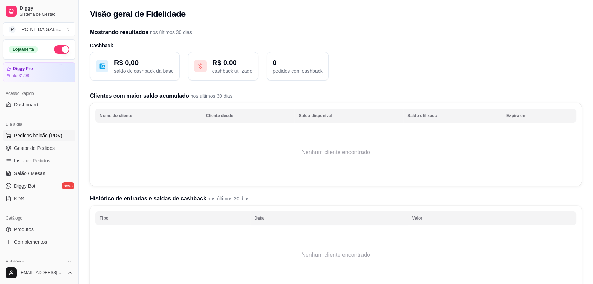
click at [36, 136] on span "Pedidos balcão (PDV)" at bounding box center [38, 135] width 48 height 7
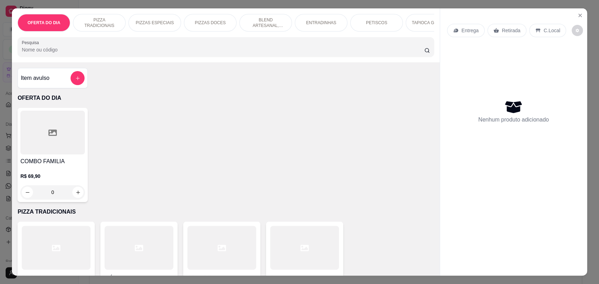
click at [544, 34] on p "C.Local" at bounding box center [551, 30] width 16 height 7
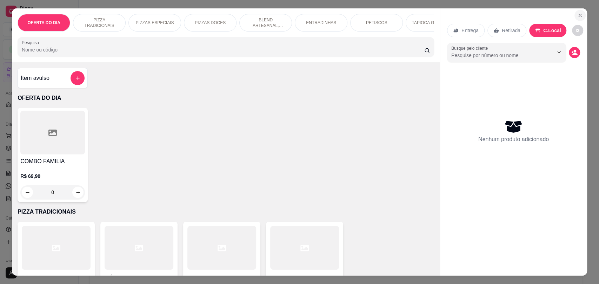
click at [580, 13] on button "Close" at bounding box center [579, 15] width 11 height 11
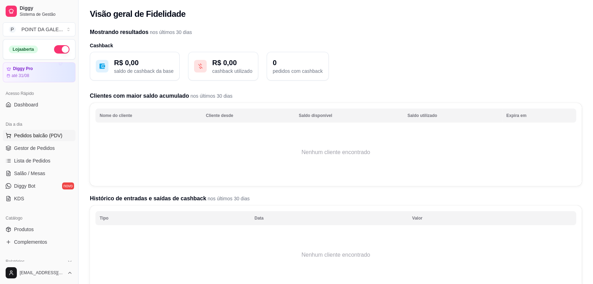
click at [39, 137] on span "Pedidos balcão (PDV)" at bounding box center [38, 135] width 48 height 7
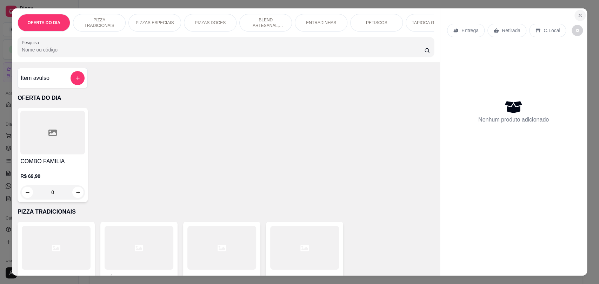
click at [580, 15] on button "Close" at bounding box center [579, 15] width 11 height 11
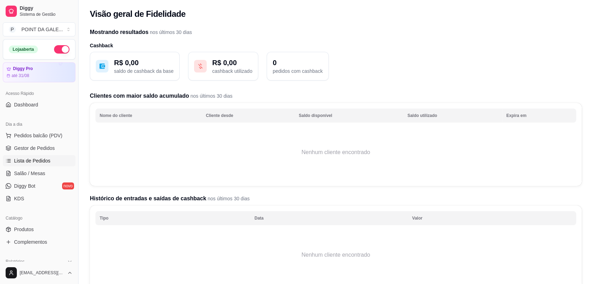
click at [43, 159] on span "Lista de Pedidos" at bounding box center [32, 160] width 36 height 7
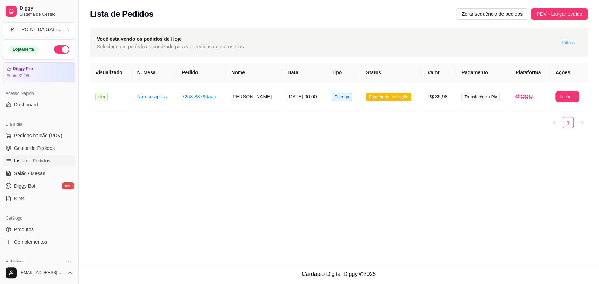
click at [576, 42] on button "Filtros" at bounding box center [568, 42] width 25 height 11
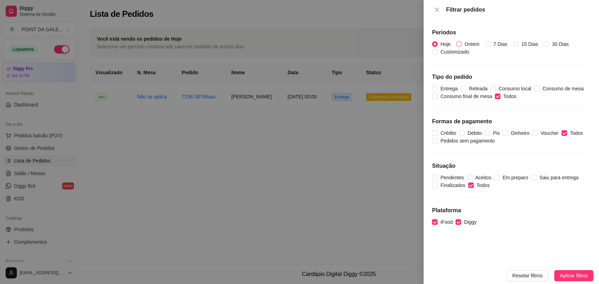
click at [470, 43] on span "Ontem" at bounding box center [471, 44] width 20 height 8
click at [461, 43] on input "Ontem" at bounding box center [459, 44] width 6 height 6
radio input "true"
radio input "false"
click at [567, 276] on span "Aplicar filtros" at bounding box center [573, 276] width 28 height 8
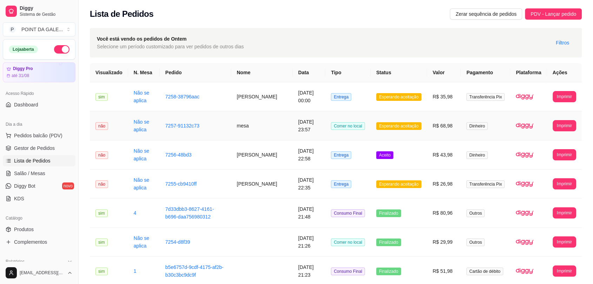
click at [309, 124] on td "[DATE] 23:57" at bounding box center [308, 126] width 33 height 29
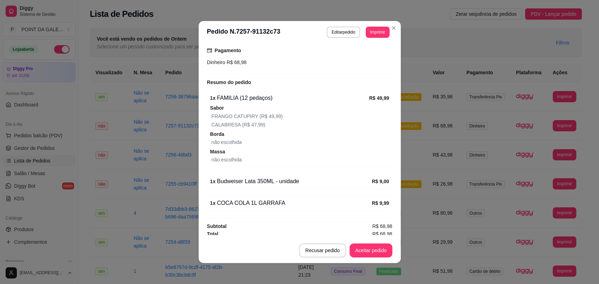
scroll to position [112, 0]
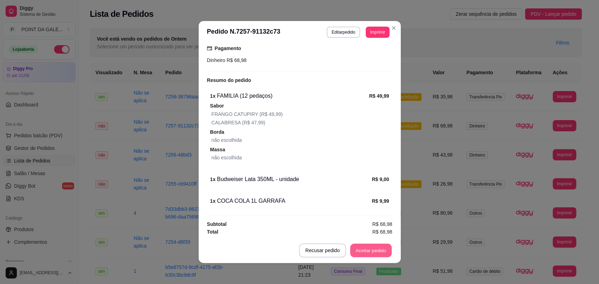
click at [368, 250] on button "Aceitar pedido" at bounding box center [370, 251] width 41 height 14
click at [368, 250] on div "Recusar pedido Aceitar pedido" at bounding box center [335, 251] width 113 height 14
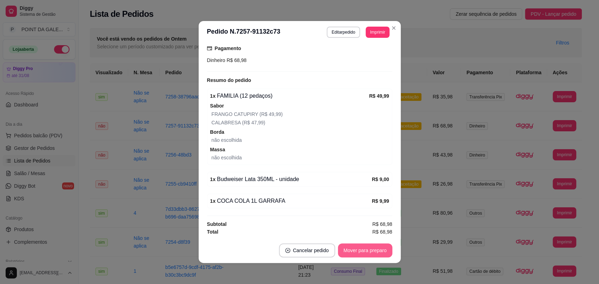
click at [366, 253] on button "Mover para preparo" at bounding box center [365, 251] width 54 height 14
click at [366, 253] on div "Mover para preparo" at bounding box center [360, 251] width 64 height 14
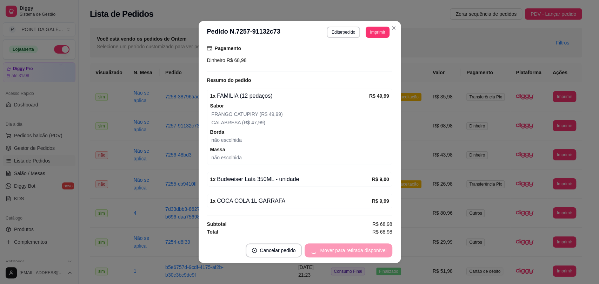
click at [366, 253] on div "Mover para retirada disponível" at bounding box center [347, 251] width 87 height 14
click at [366, 253] on div "Mover para finalizado" at bounding box center [358, 251] width 68 height 14
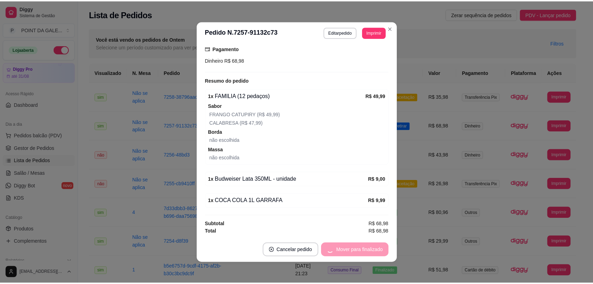
scroll to position [96, 0]
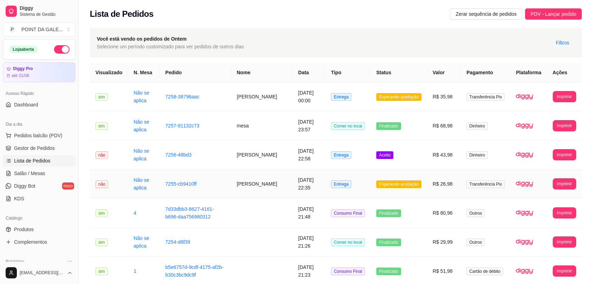
click at [298, 182] on td "[DATE] 22:35" at bounding box center [308, 184] width 33 height 29
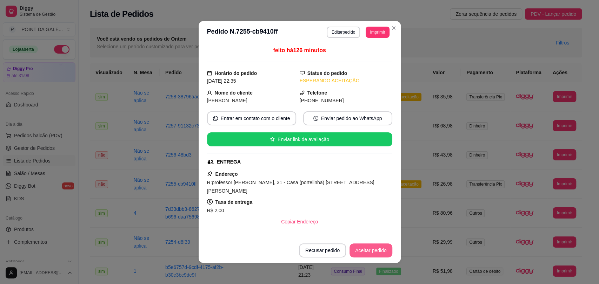
click at [364, 248] on button "Aceitar pedido" at bounding box center [370, 251] width 43 height 14
click at [364, 248] on div "Recusar pedido Aceitar pedido" at bounding box center [335, 251] width 113 height 14
click at [365, 248] on div "Recusar pedido Aceitar pedido" at bounding box center [335, 251] width 113 height 14
click at [365, 248] on button "Mover para preparo" at bounding box center [364, 251] width 53 height 14
click at [366, 248] on div "Mover para preparo" at bounding box center [365, 251] width 54 height 14
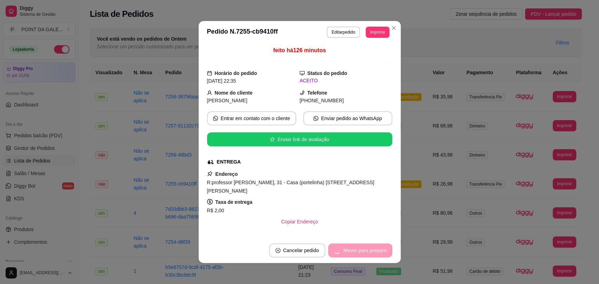
click at [366, 248] on div "Mover para preparo" at bounding box center [360, 251] width 64 height 14
click at [366, 248] on button "Mover para entrega" at bounding box center [365, 251] width 53 height 14
click at [366, 249] on div "Mover para entrega" at bounding box center [365, 251] width 54 height 14
click at [366, 249] on div "Mover para entrega" at bounding box center [360, 251] width 64 height 14
click at [369, 246] on button "Mover para finalizado" at bounding box center [363, 251] width 56 height 14
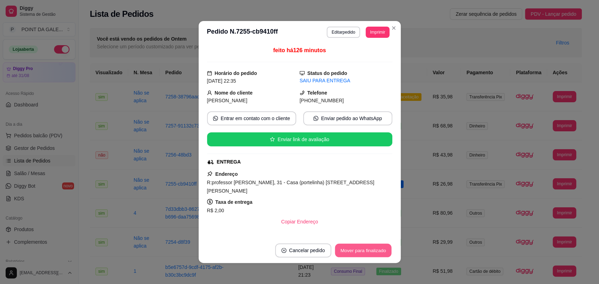
click at [369, 246] on div "Mover para finalizado" at bounding box center [363, 251] width 58 height 14
click at [369, 246] on div "Mover para finalizado" at bounding box center [358, 251] width 68 height 14
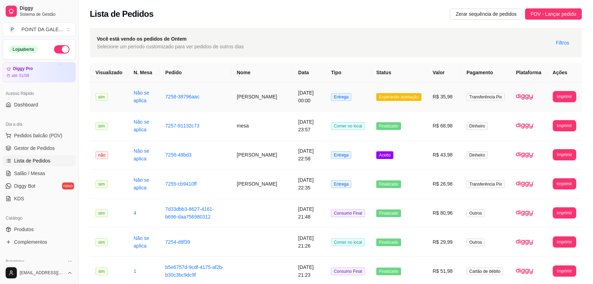
click at [348, 100] on span "Entrega" at bounding box center [341, 97] width 20 height 8
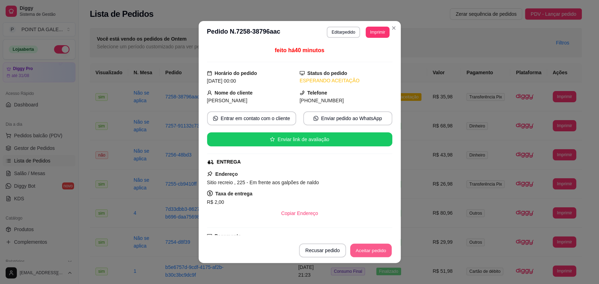
click at [370, 250] on button "Aceitar pedido" at bounding box center [370, 251] width 41 height 14
click at [370, 250] on div "Recusar pedido Aceitar pedido" at bounding box center [345, 251] width 93 height 14
click at [370, 250] on div "Recusar pedido Aceitar pedido" at bounding box center [335, 251] width 113 height 14
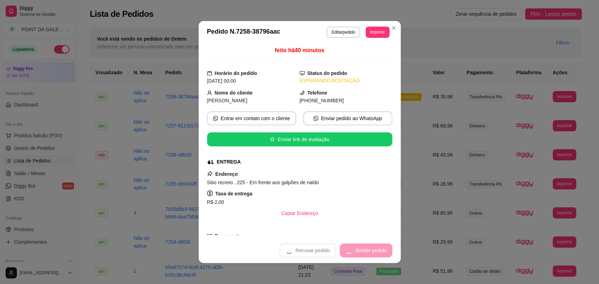
click at [370, 250] on div "Recusar pedido Aceitar pedido" at bounding box center [335, 251] width 113 height 14
click at [370, 250] on button "Mover para preparo" at bounding box center [365, 251] width 54 height 14
click at [370, 250] on div "Mover para preparo" at bounding box center [360, 251] width 64 height 14
click at [370, 250] on button "Mover para entrega" at bounding box center [365, 251] width 54 height 14
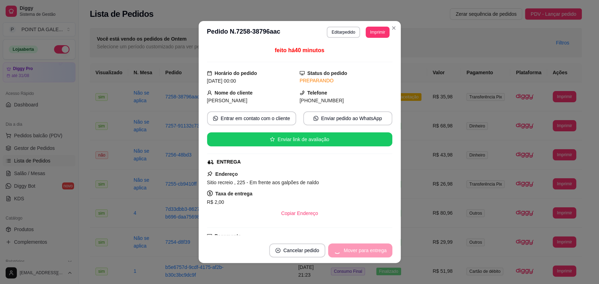
click at [370, 250] on div "Mover para entrega" at bounding box center [360, 251] width 64 height 14
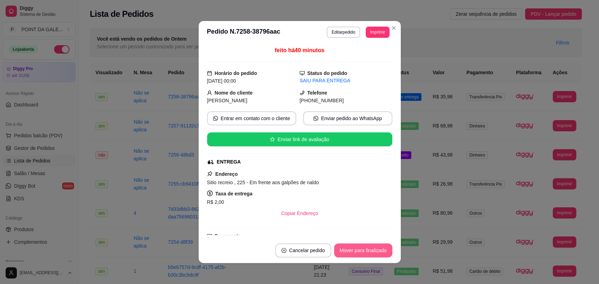
click at [373, 250] on button "Mover para finalizado" at bounding box center [363, 251] width 58 height 14
click at [373, 250] on div "Mover para finalizado" at bounding box center [358, 251] width 68 height 14
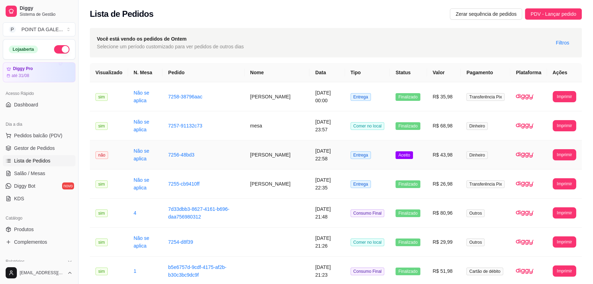
click at [292, 150] on td "[PERSON_NAME]" at bounding box center [276, 155] width 65 height 29
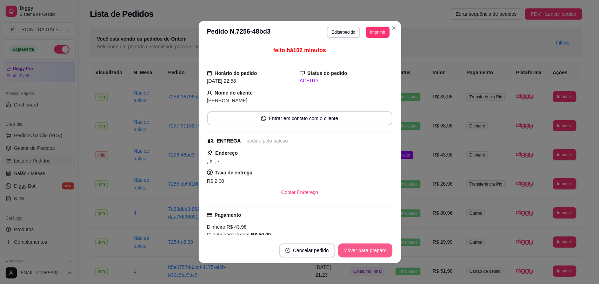
click at [369, 250] on button "Mover para preparo" at bounding box center [365, 251] width 54 height 14
click at [369, 250] on div "Mover para preparo" at bounding box center [360, 251] width 64 height 14
click at [369, 250] on button "Mover para entrega" at bounding box center [365, 251] width 53 height 14
click at [369, 250] on div "Mover para entrega" at bounding box center [365, 251] width 54 height 14
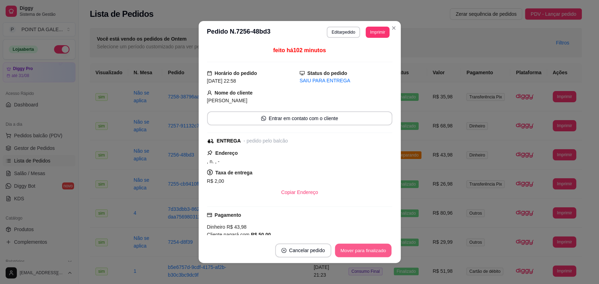
click at [369, 251] on button "Mover para finalizado" at bounding box center [363, 251] width 56 height 14
click at [369, 251] on div "Mover para finalizado" at bounding box center [358, 251] width 68 height 14
click at [321, 251] on button "Cancelar pedido" at bounding box center [293, 251] width 56 height 14
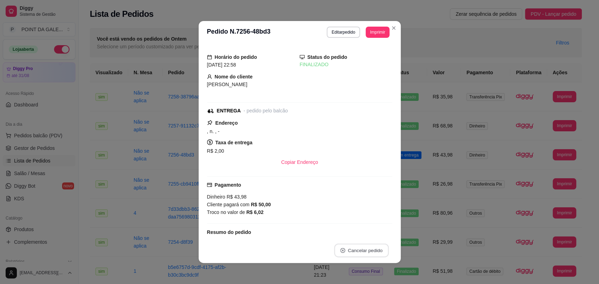
click at [369, 251] on button "Cancelar pedido" at bounding box center [361, 251] width 54 height 14
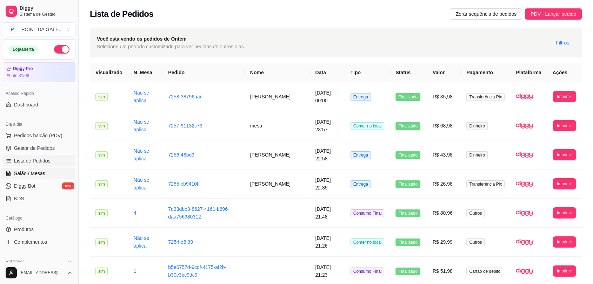
click at [31, 172] on span "Salão / Mesas" at bounding box center [29, 173] width 31 height 7
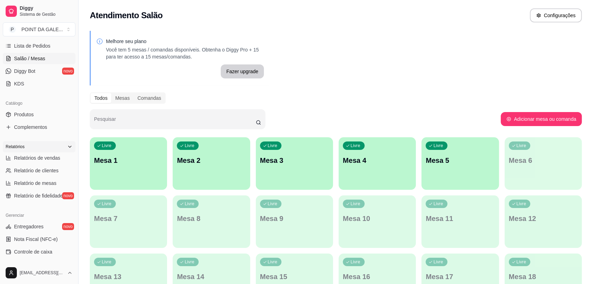
scroll to position [117, 0]
click at [38, 157] on span "Relatórios de vendas" at bounding box center [37, 156] width 46 height 7
select select "ALL"
select select "0"
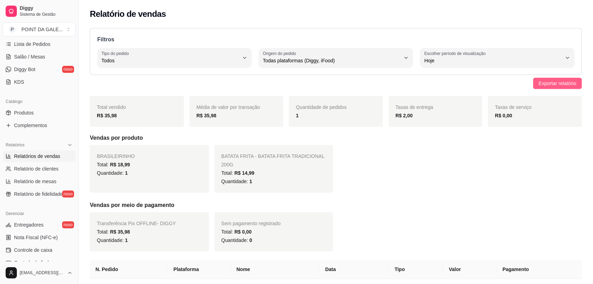
click at [543, 84] on span "Exportar relatório" at bounding box center [557, 84] width 38 height 8
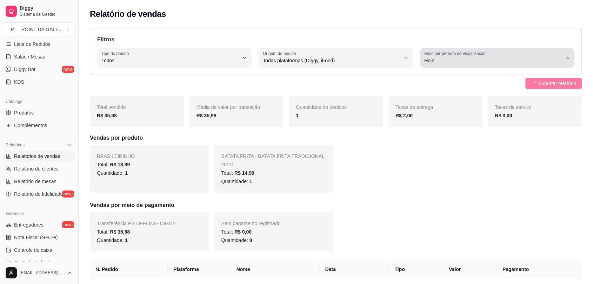
click at [446, 56] on label "Escolher período de visualização" at bounding box center [455, 53] width 63 height 6
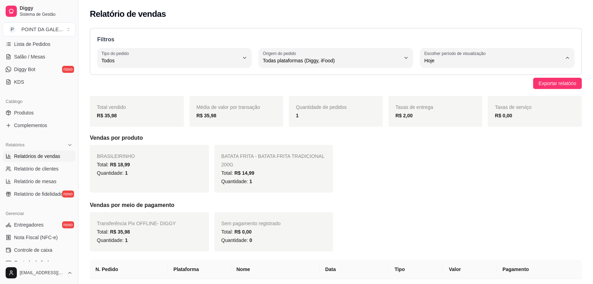
click at [441, 89] on span "Ontem" at bounding box center [493, 88] width 130 height 7
type input "1"
select select "1"
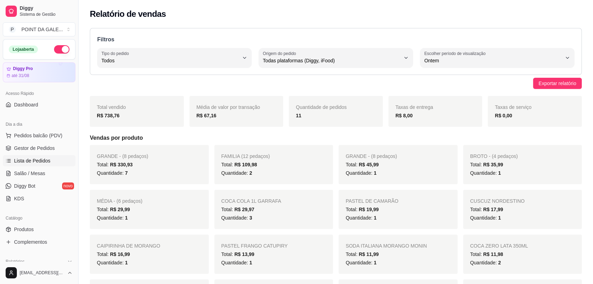
click at [28, 161] on span "Lista de Pedidos" at bounding box center [32, 160] width 36 height 7
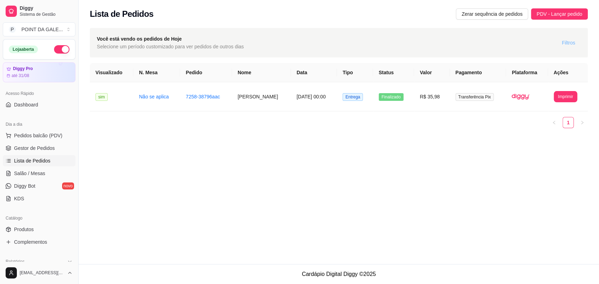
click at [569, 43] on span "Filtros" at bounding box center [567, 43] width 13 height 8
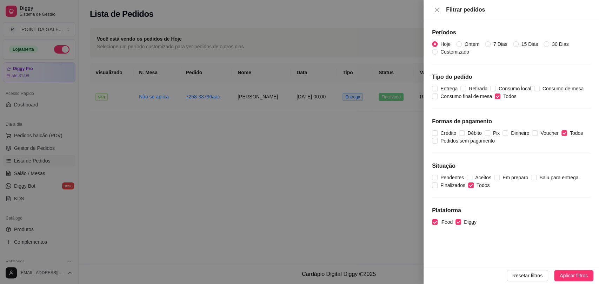
click at [301, 196] on div at bounding box center [299, 142] width 599 height 284
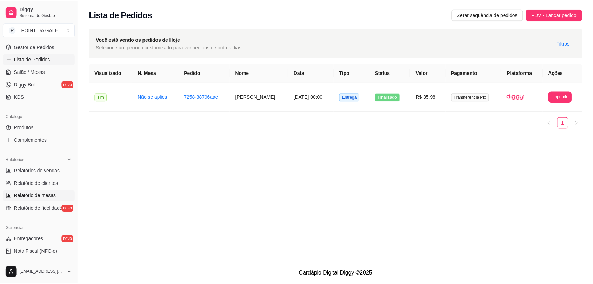
scroll to position [117, 0]
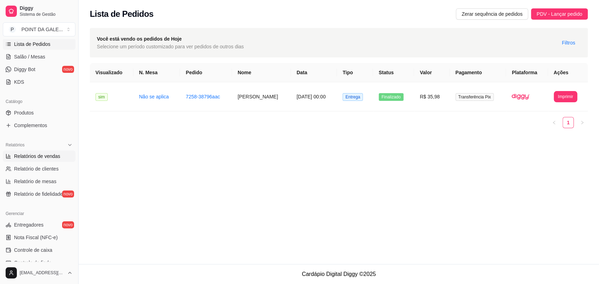
click at [43, 155] on span "Relatórios de vendas" at bounding box center [37, 156] width 46 height 7
select select "ALL"
select select "0"
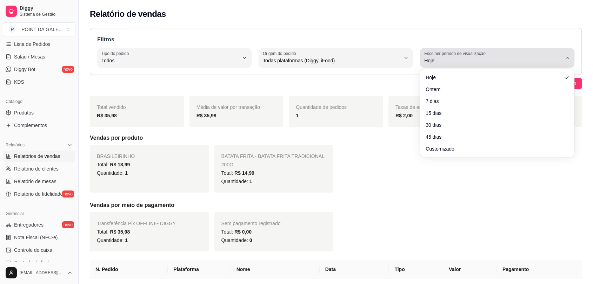
click at [555, 57] on span "Hoje" at bounding box center [492, 60] width 137 height 7
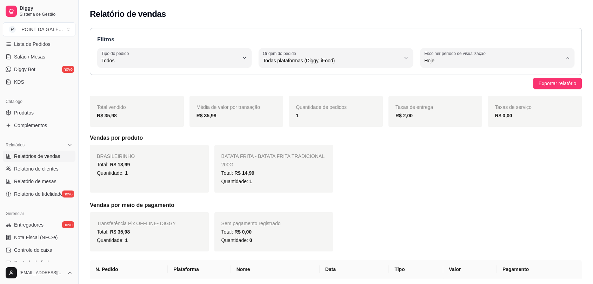
click at [466, 88] on span "Ontem" at bounding box center [493, 88] width 130 height 7
type input "1"
select select "1"
